Goal: Check status: Check status

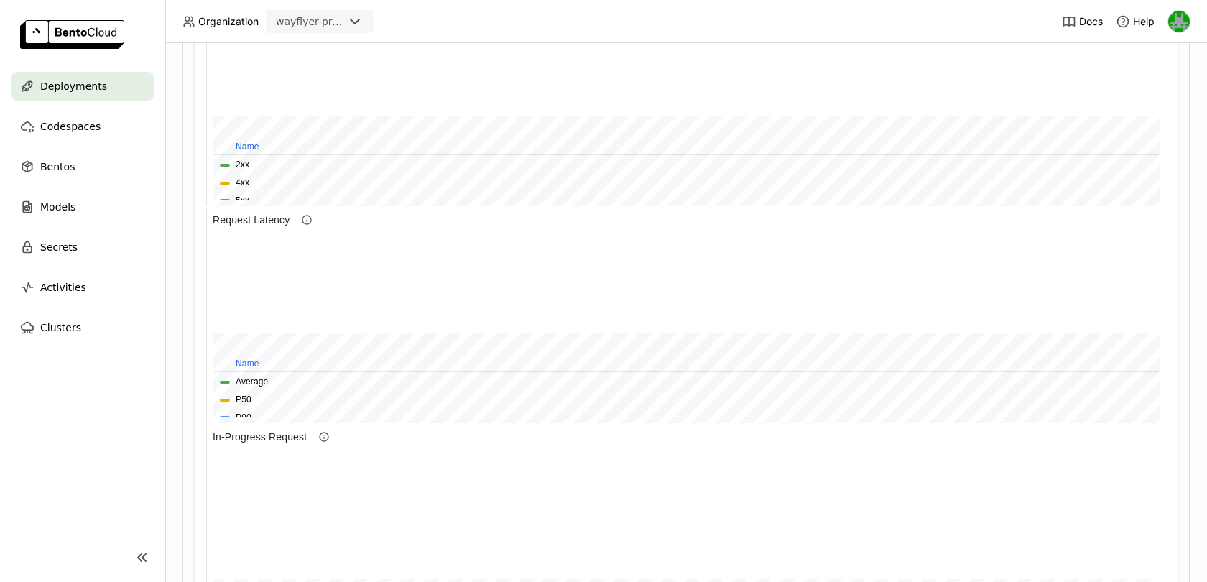
scroll to position [852, 0]
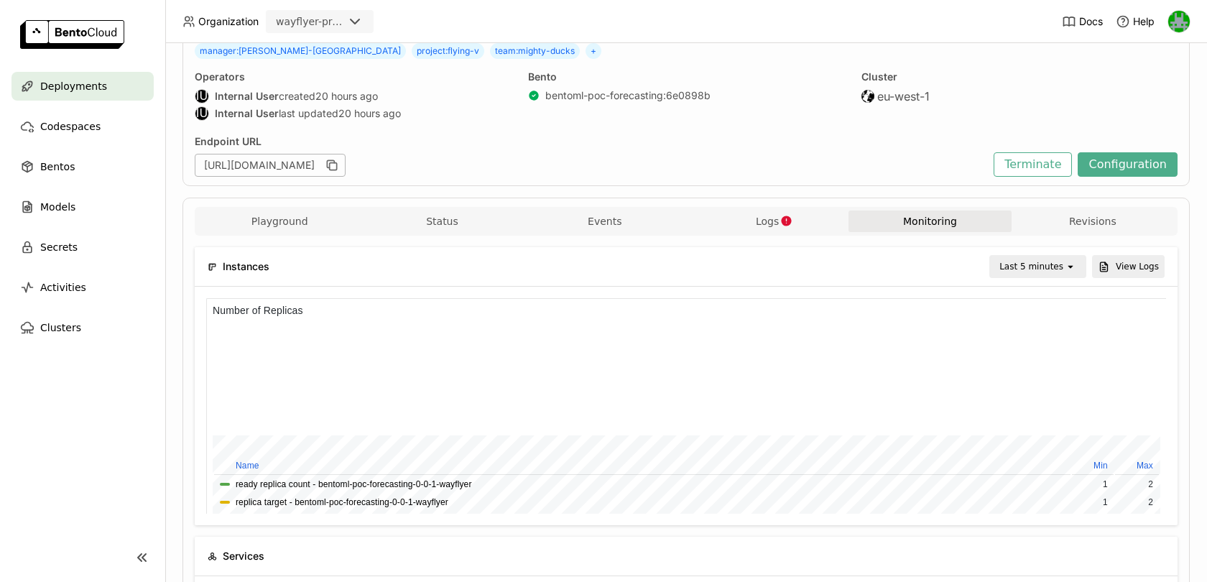
click at [1003, 262] on div "Last 5 minutes" at bounding box center [1027, 266] width 74 height 20
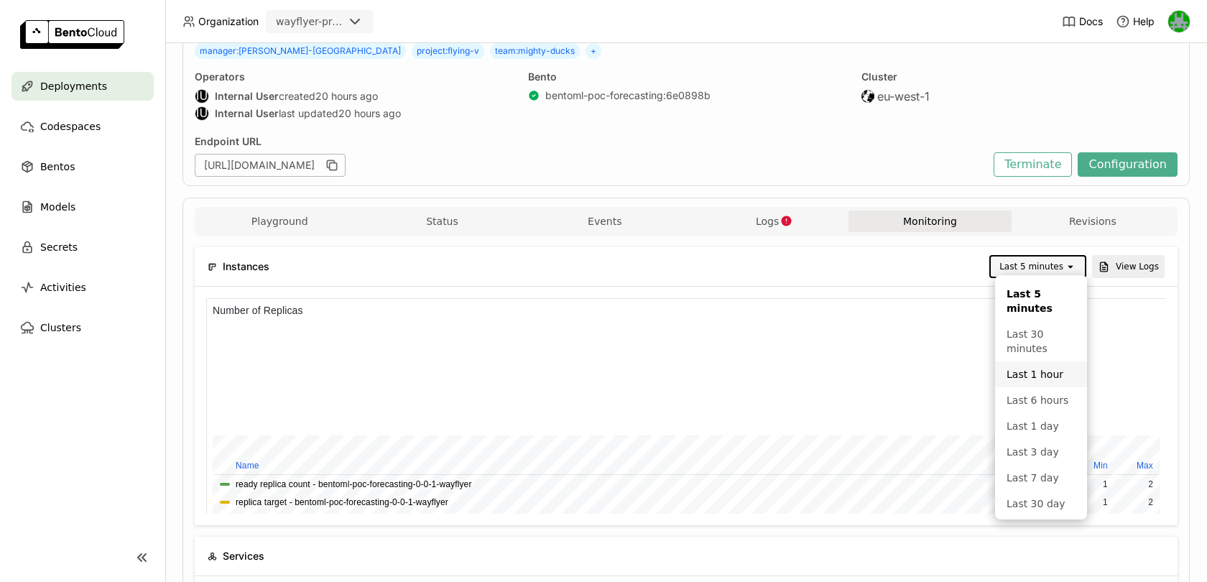
click at [1014, 382] on li "Last 1 hour" at bounding box center [1041, 374] width 92 height 26
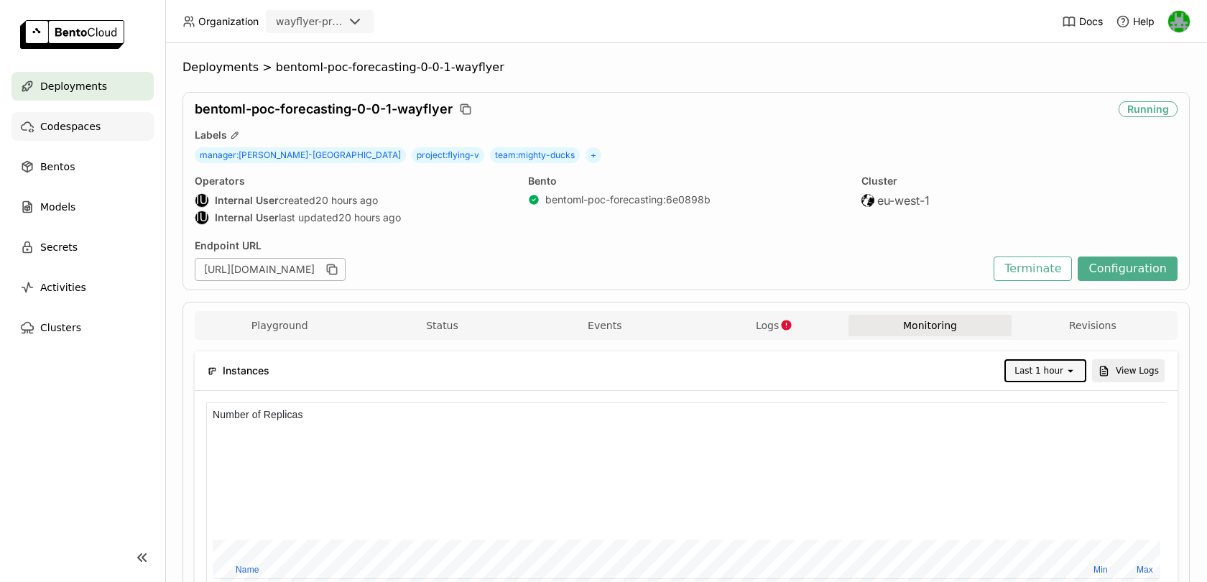
click at [93, 127] on span "Codespaces" at bounding box center [70, 126] width 60 height 17
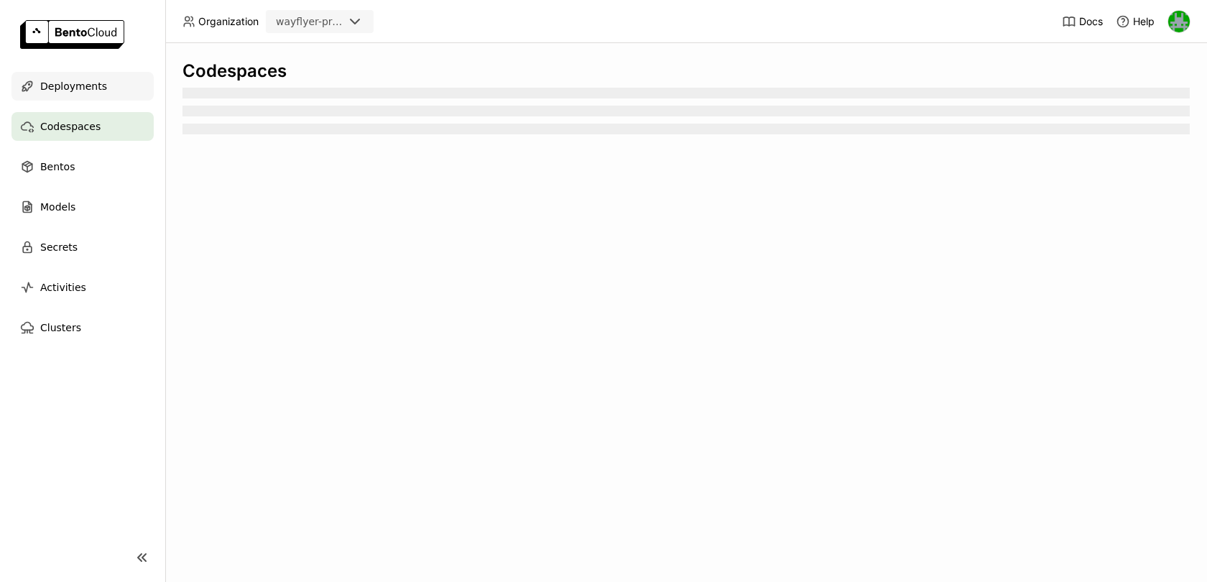
click at [90, 88] on span "Deployments" at bounding box center [73, 86] width 67 height 17
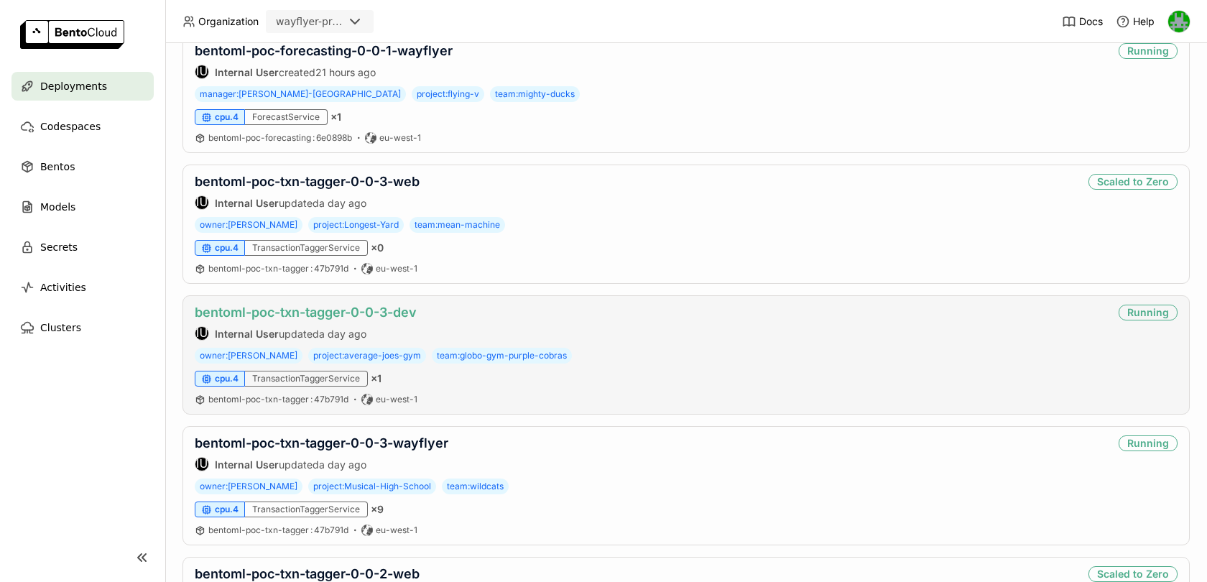
scroll to position [575, 0]
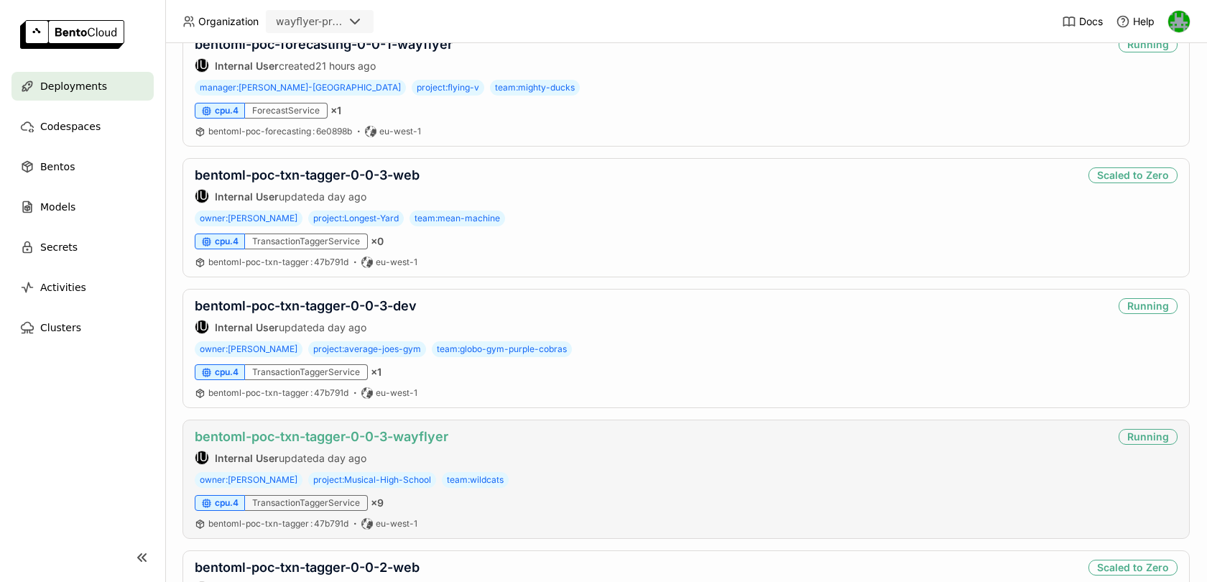
click at [307, 429] on link "bentoml-poc-txn-tagger-0-0-3-wayflyer" at bounding box center [322, 436] width 254 height 15
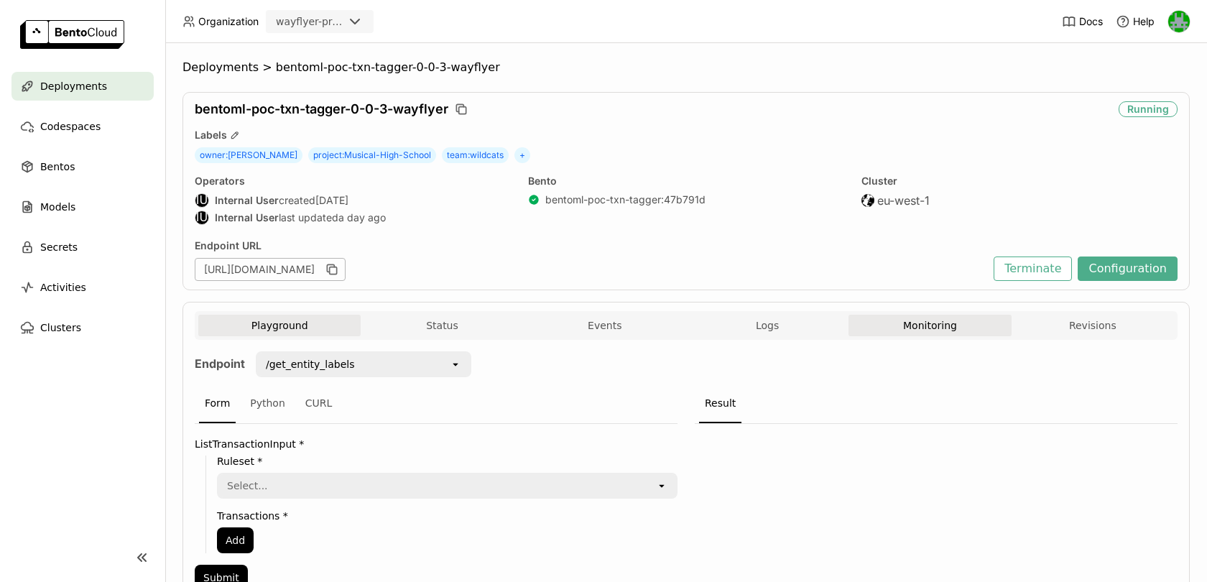
click at [946, 315] on button "Monitoring" at bounding box center [929, 326] width 162 height 22
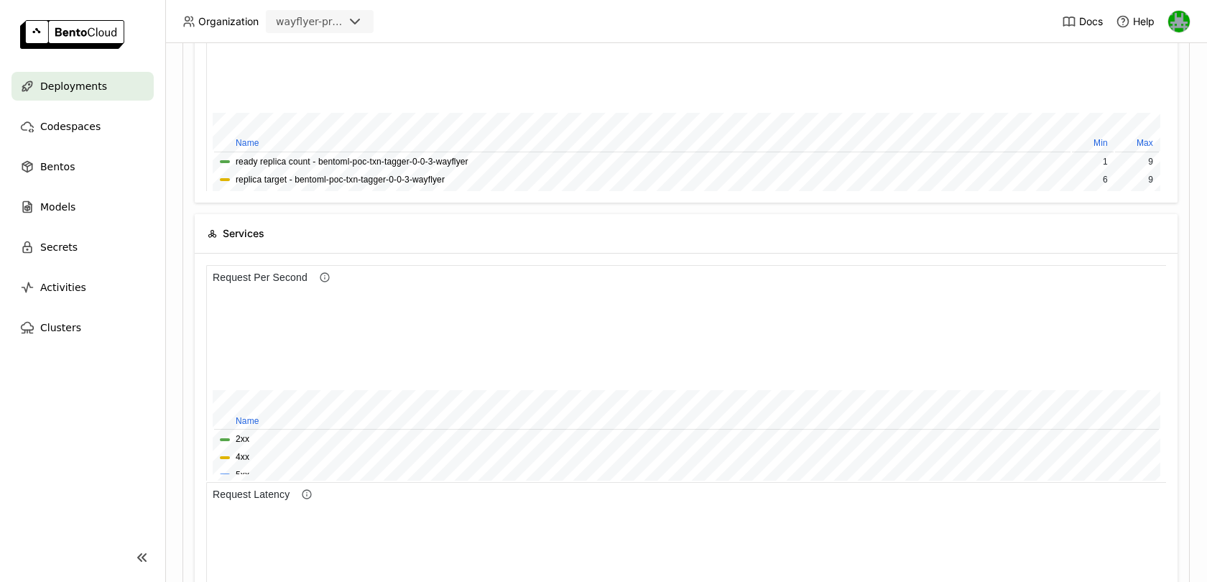
scroll to position [451, 0]
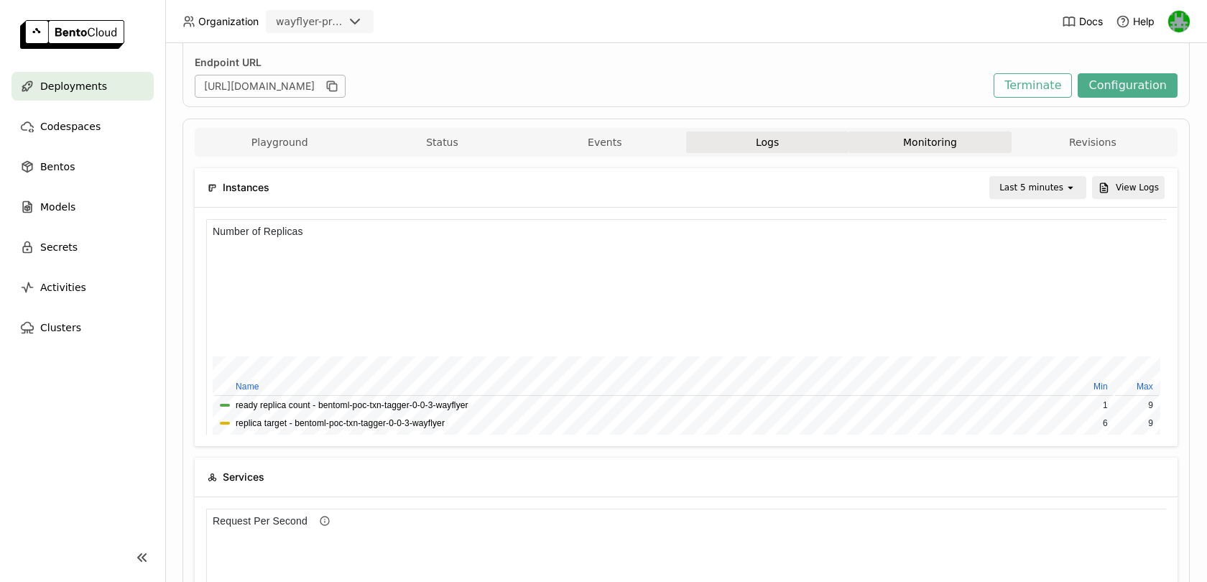
click at [723, 141] on button "Logs" at bounding box center [767, 142] width 162 height 22
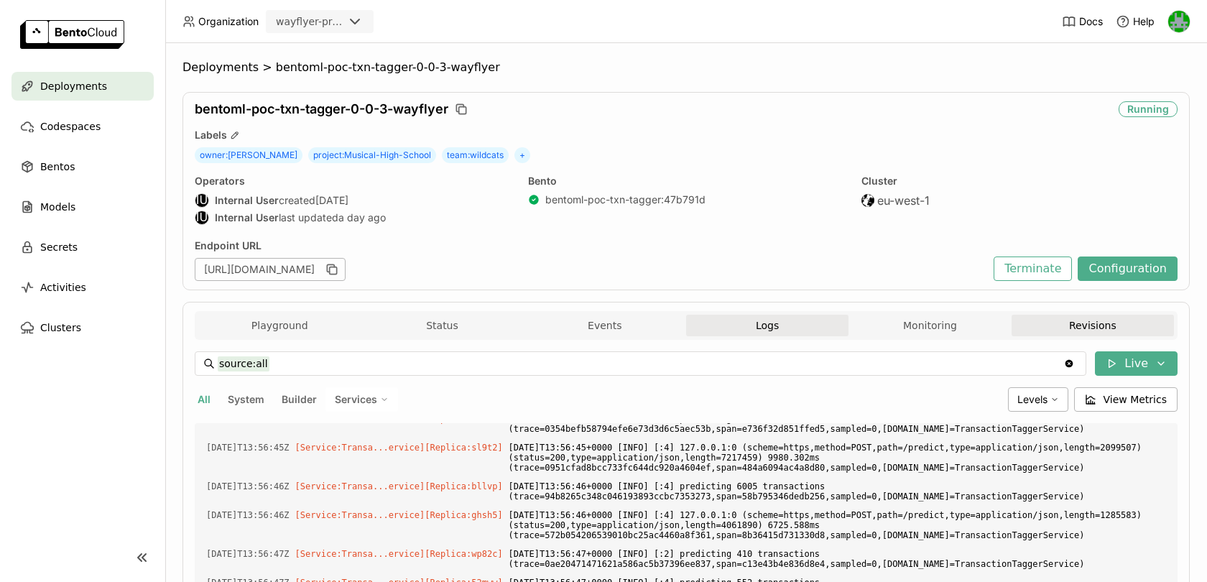
click at [1092, 320] on button "Revisions" at bounding box center [1092, 326] width 162 height 22
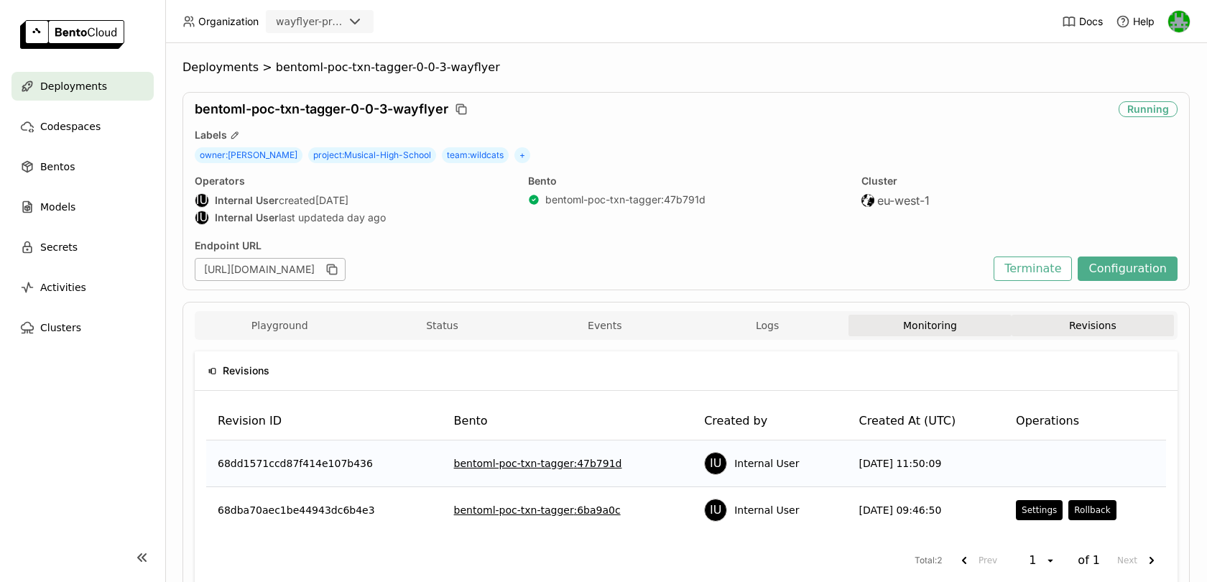
click at [909, 320] on button "Monitoring" at bounding box center [929, 326] width 162 height 22
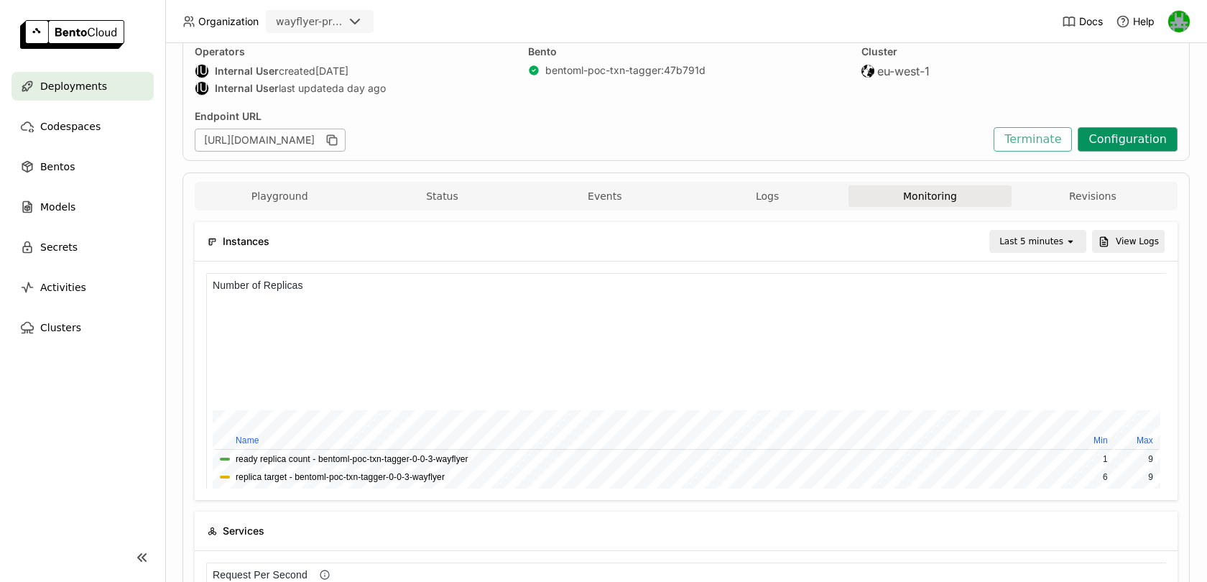
click at [1136, 141] on button "Configuration" at bounding box center [1127, 139] width 100 height 24
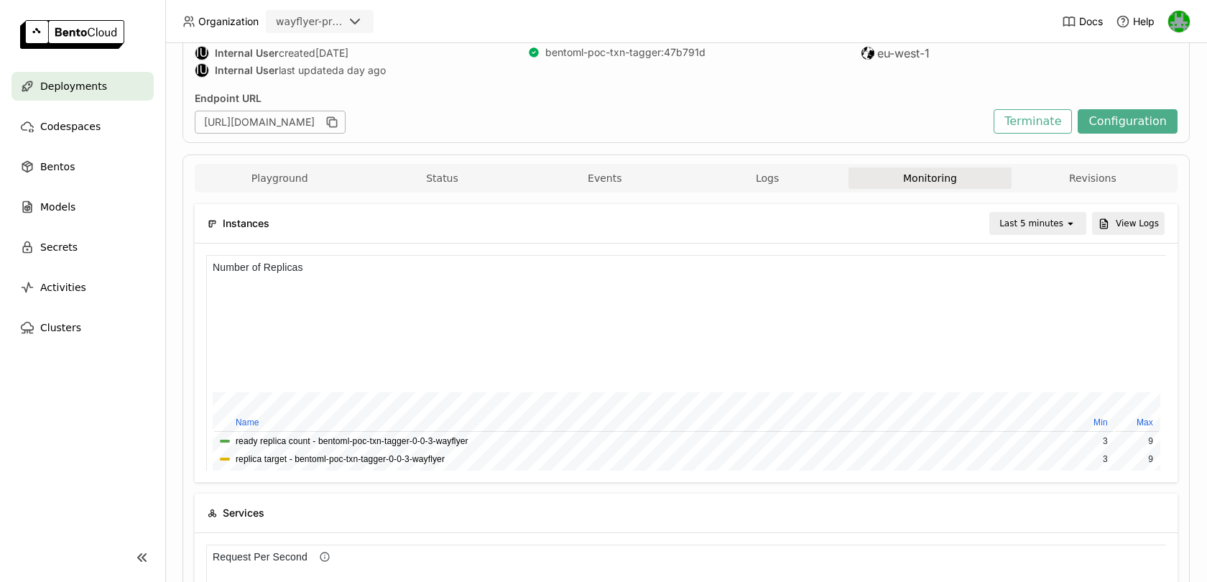
scroll to position [145, 0]
click at [1067, 223] on icon "open" at bounding box center [1069, 225] width 11 height 11
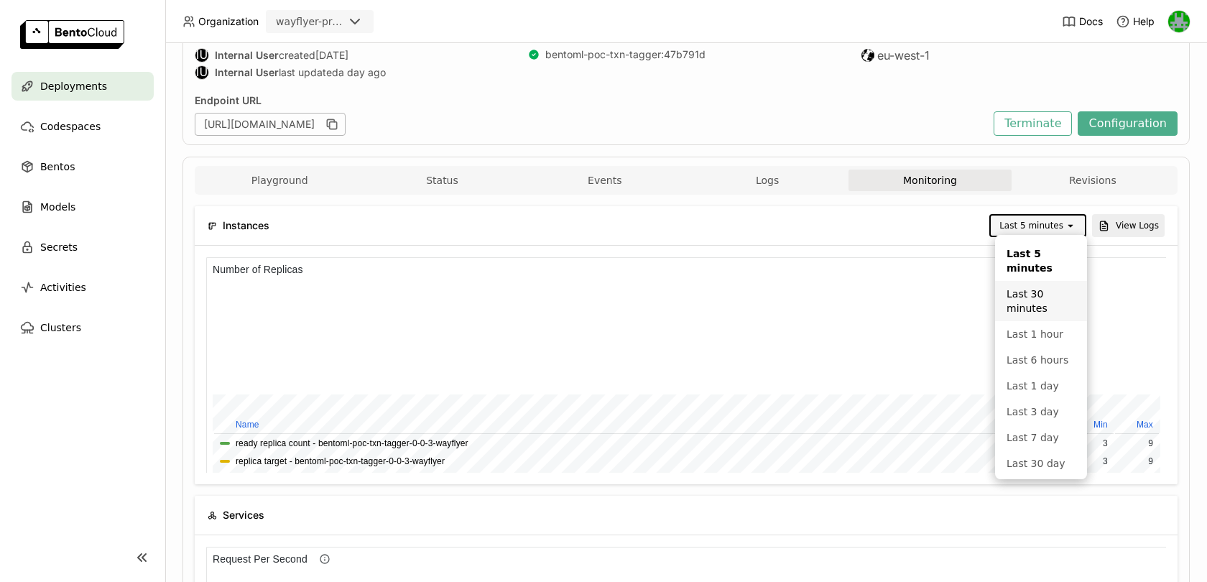
click at [1019, 302] on div "Last 30 minutes" at bounding box center [1040, 301] width 69 height 29
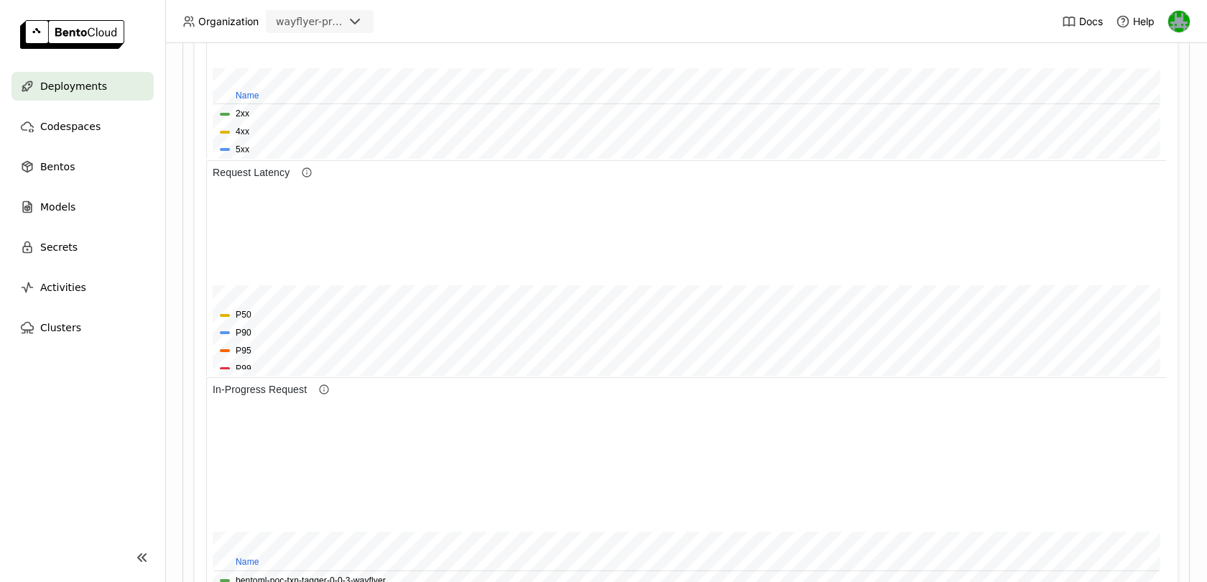
scroll to position [478, 0]
